Goal: Task Accomplishment & Management: Complete application form

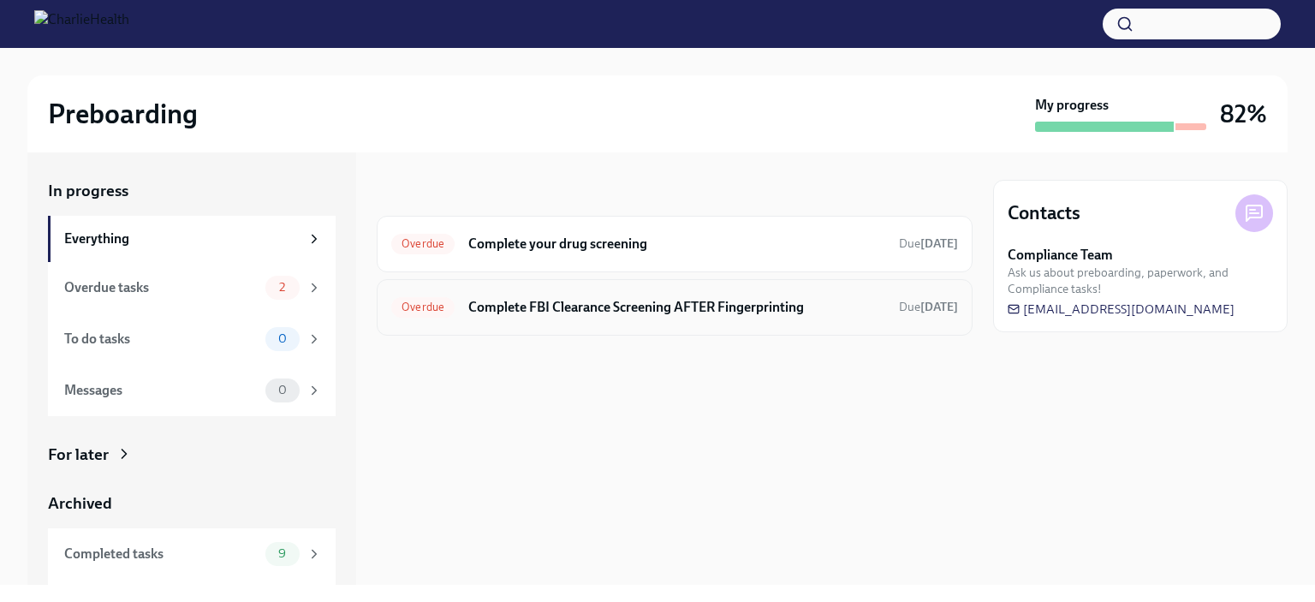
click at [739, 307] on h6 "Complete FBI Clearance Screening AFTER Fingerprinting" at bounding box center [676, 307] width 417 height 19
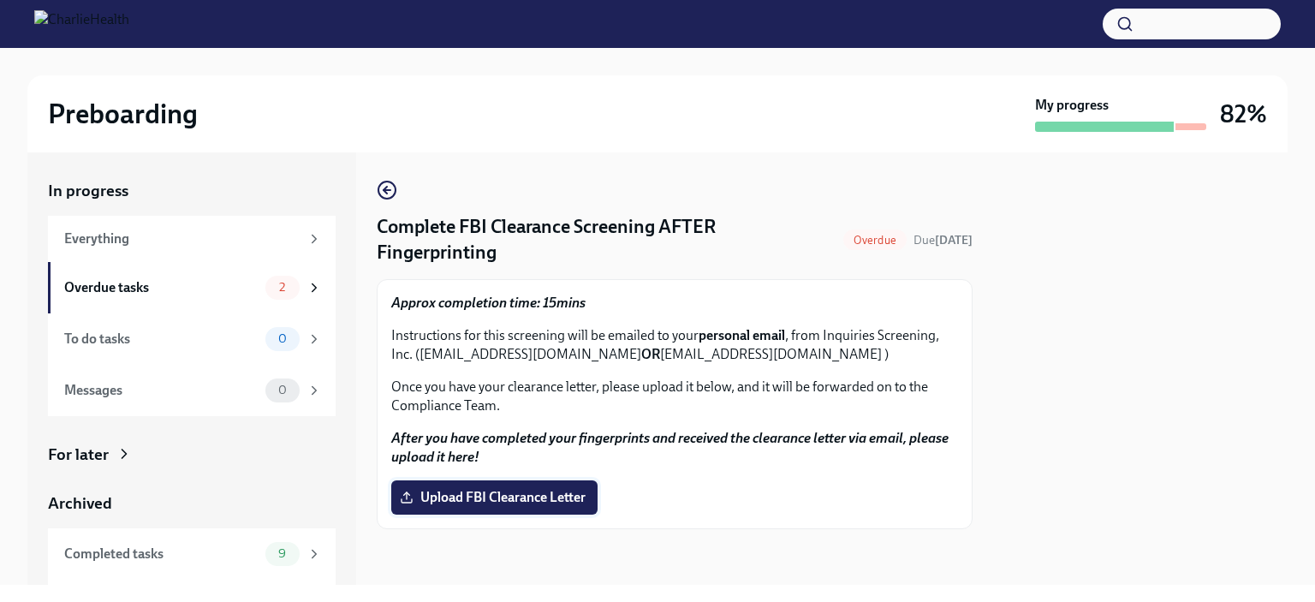
click at [537, 493] on span "Upload FBI Clearance Letter" at bounding box center [494, 497] width 182 height 17
click at [0, 0] on input "Upload FBI Clearance Letter" at bounding box center [0, 0] width 0 height 0
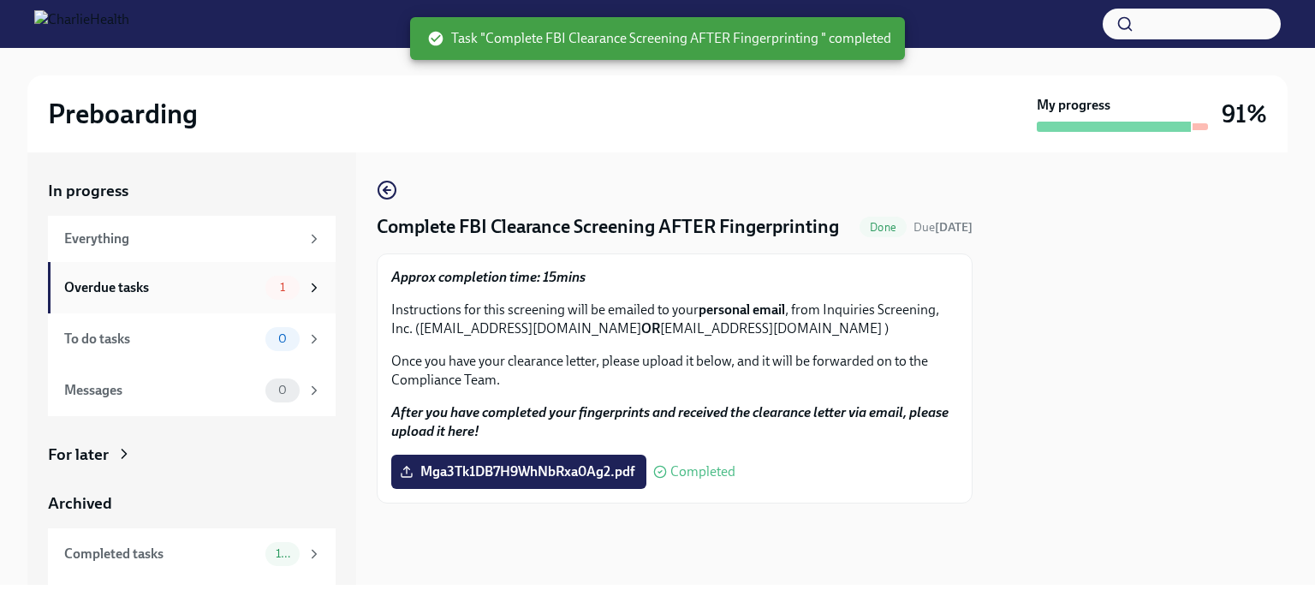
click at [160, 294] on div "Overdue tasks" at bounding box center [161, 287] width 194 height 19
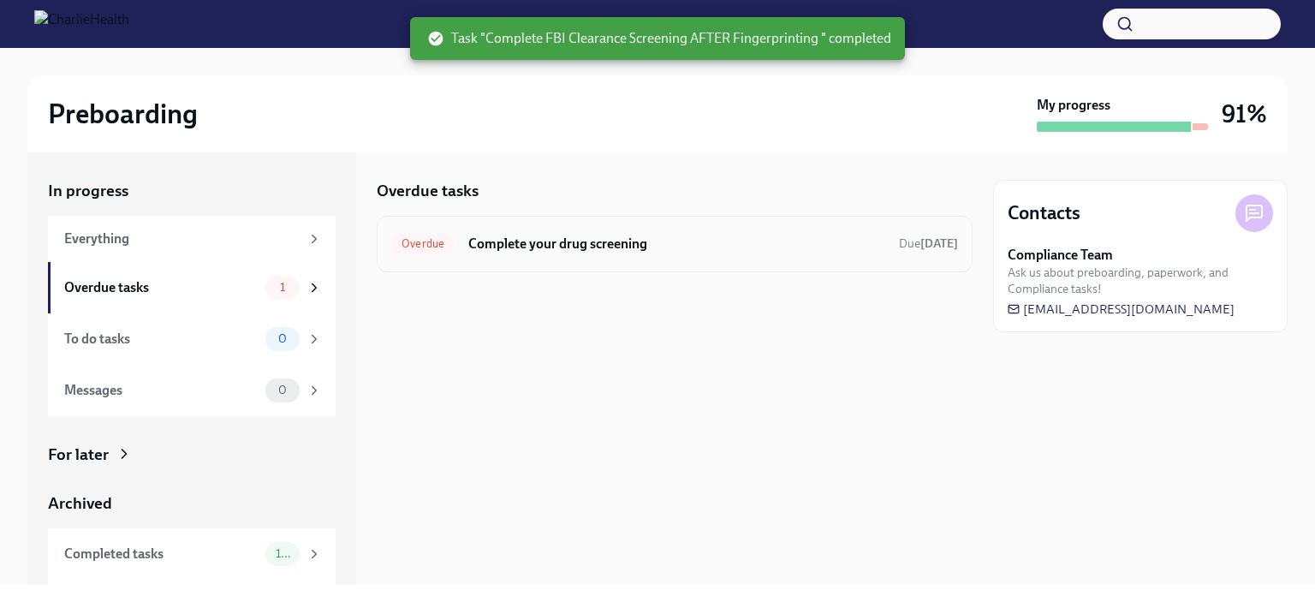
click at [617, 256] on div "Overdue Complete your drug screening Due [DATE]" at bounding box center [674, 243] width 567 height 27
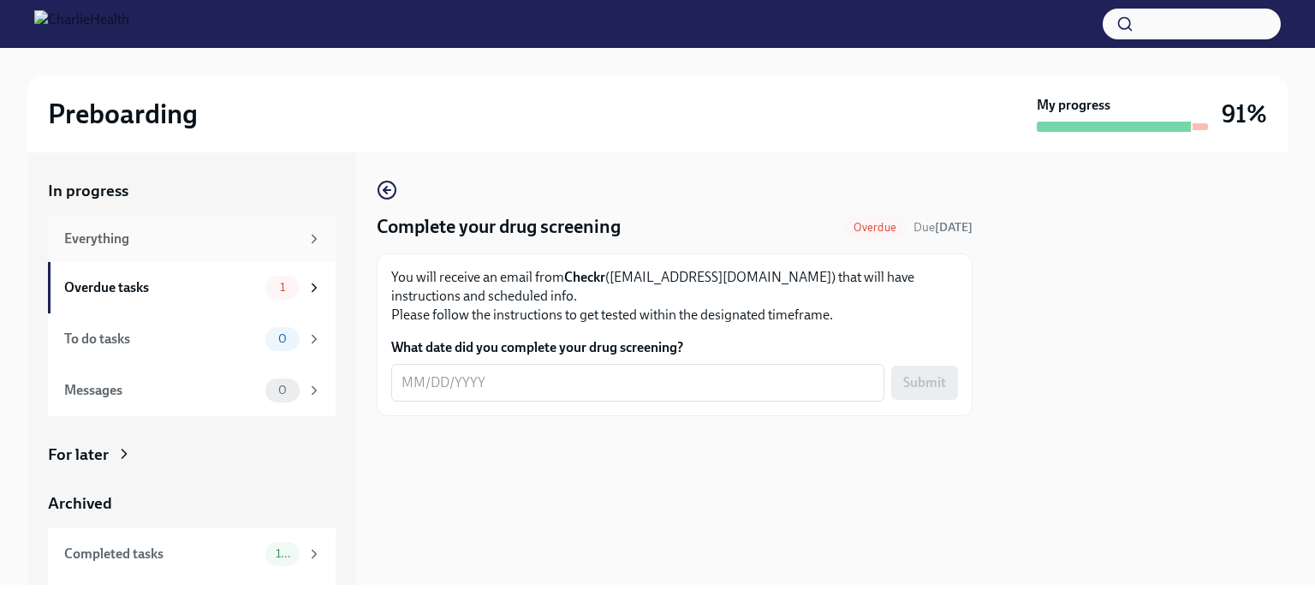
click at [216, 246] on div "Everything" at bounding box center [181, 238] width 235 height 19
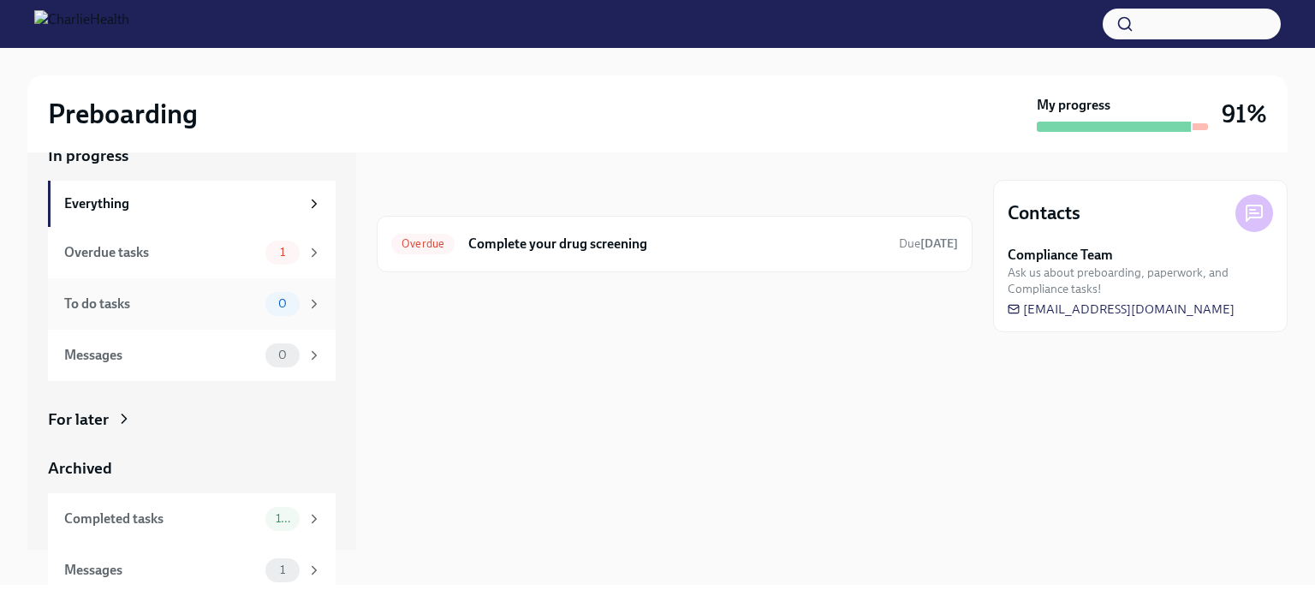
scroll to position [45, 0]
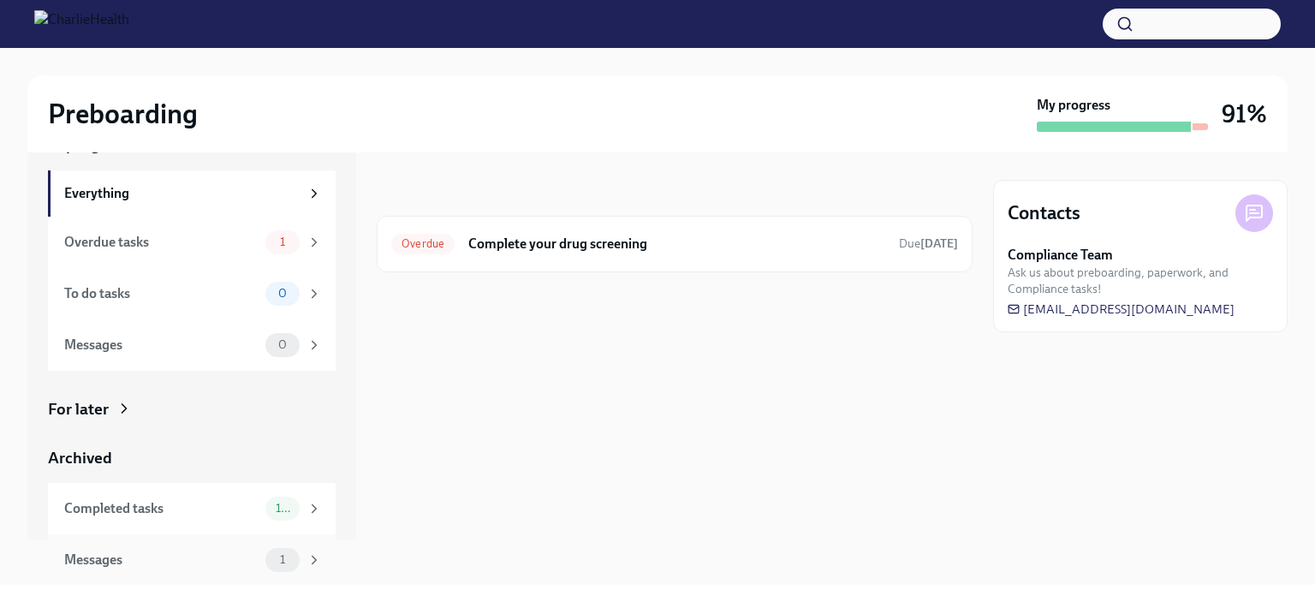
click at [199, 519] on div "Messages" at bounding box center [161, 559] width 194 height 19
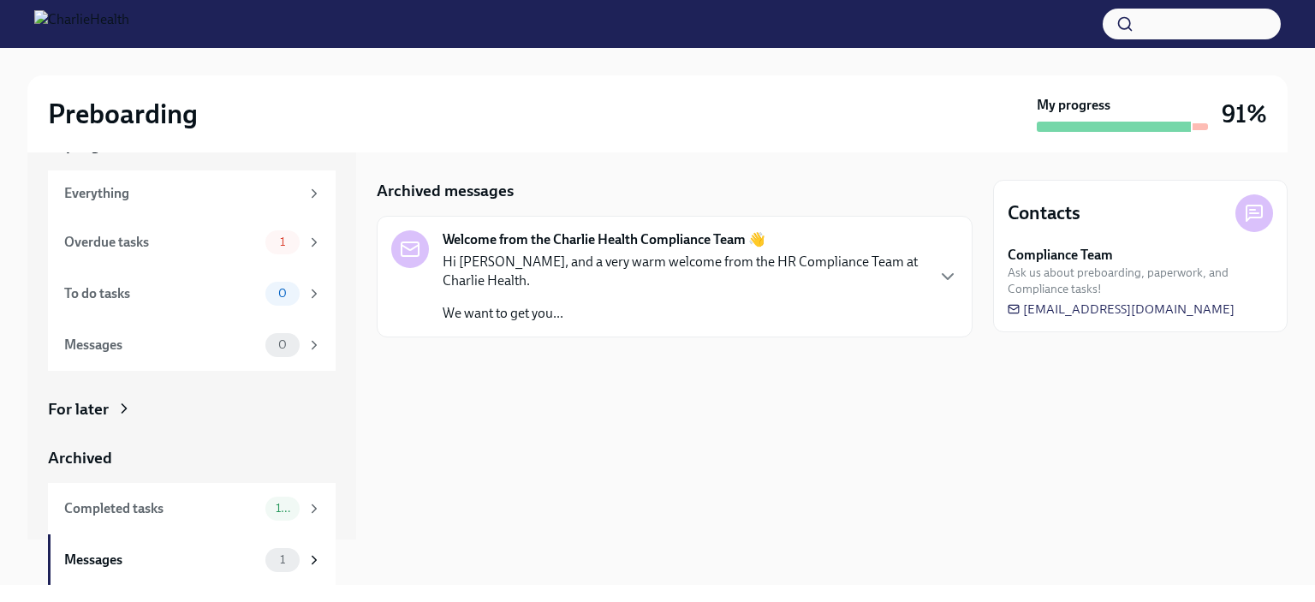
click at [677, 288] on p "Hi [PERSON_NAME], and a very warm welcome from the HR Compliance Team at Charli…" at bounding box center [683, 272] width 481 height 38
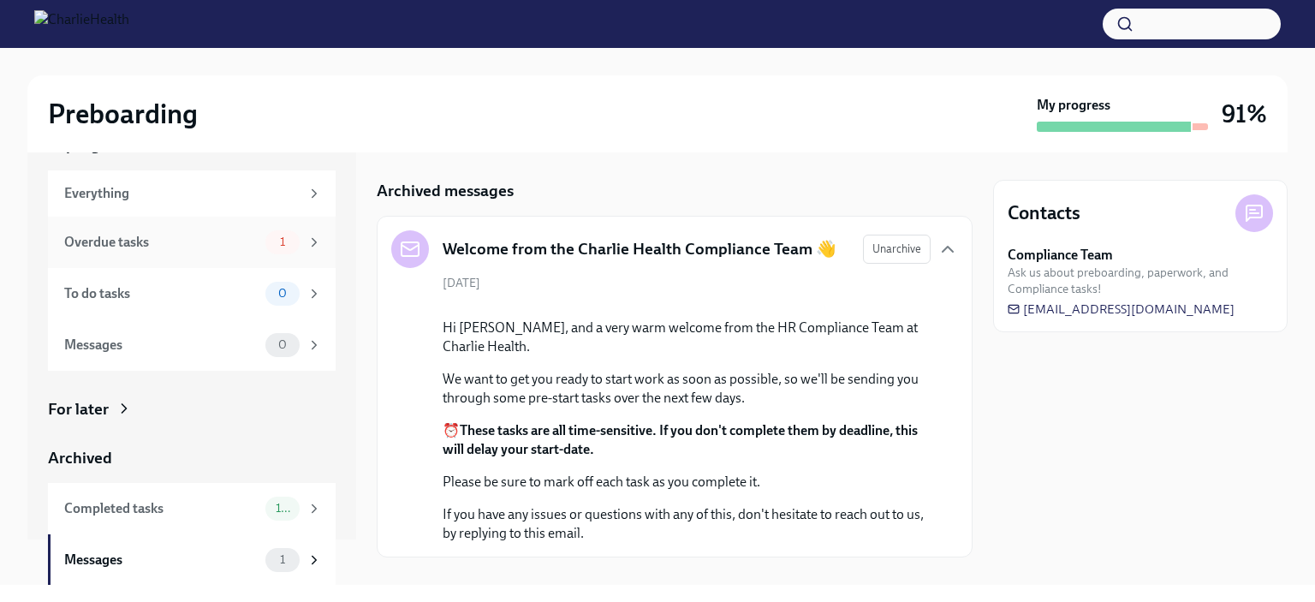
click at [170, 241] on div "Overdue tasks" at bounding box center [161, 242] width 194 height 19
